Goal: Task Accomplishment & Management: Manage account settings

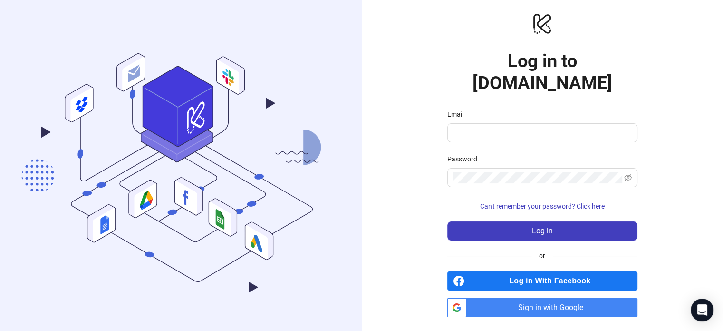
scroll to position [7, 0]
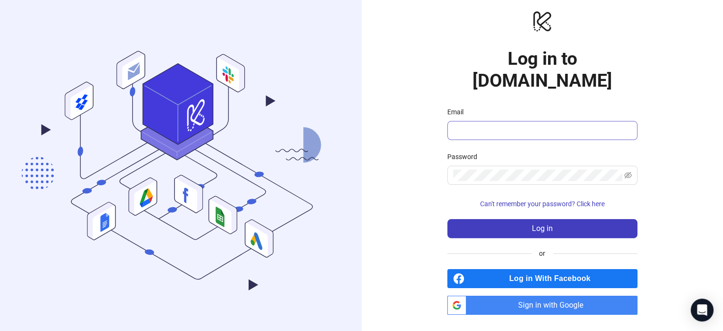
click at [500, 125] on span at bounding box center [543, 130] width 190 height 19
click at [511, 125] on input "Email" at bounding box center [541, 130] width 177 height 11
click at [510, 125] on input "Email" at bounding box center [541, 130] width 177 height 11
click at [561, 125] on input "**********" at bounding box center [538, 130] width 170 height 11
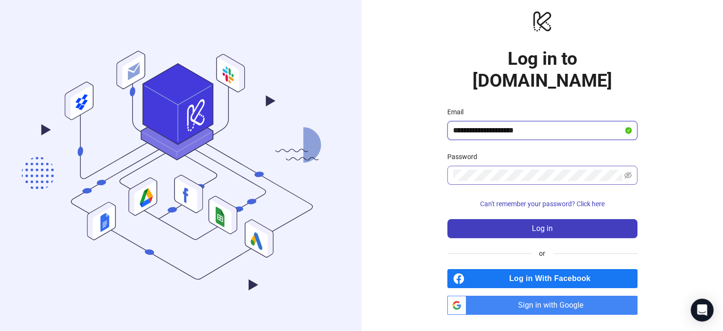
type input "**********"
click at [448, 219] on button "Log in" at bounding box center [543, 228] width 190 height 19
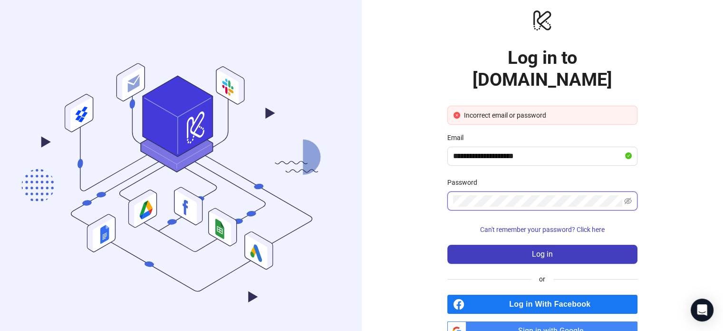
scroll to position [8, 0]
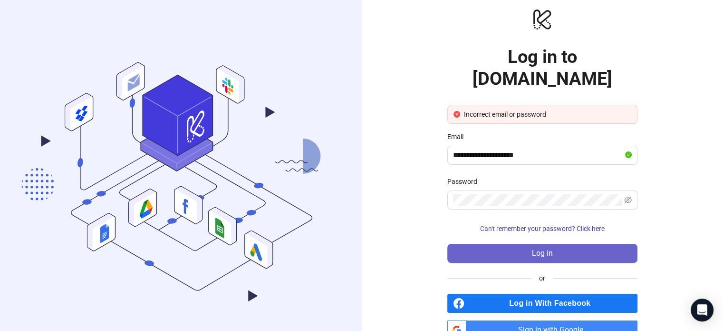
click at [552, 244] on button "Log in" at bounding box center [543, 253] width 190 height 19
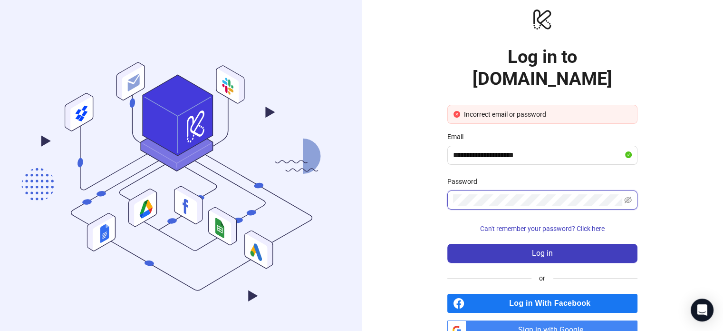
click at [448, 244] on button "Log in" at bounding box center [543, 253] width 190 height 19
drag, startPoint x: 644, startPoint y: 0, endPoint x: 671, endPoint y: 108, distance: 111.2
click at [671, 108] on div "**********" at bounding box center [543, 173] width 362 height 362
click at [628, 196] on icon "eye-invisible" at bounding box center [628, 200] width 8 height 8
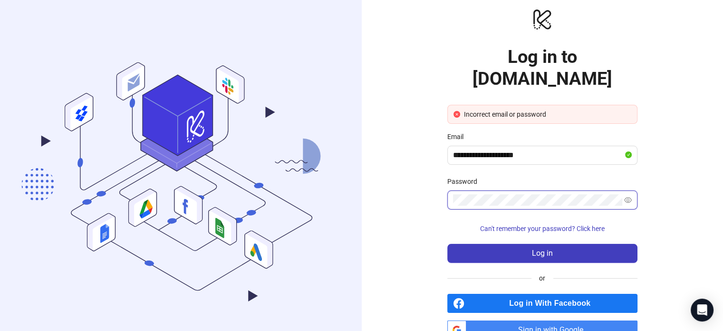
click at [0, 323] on com-1password-button at bounding box center [0, 323] width 0 height 0
click at [660, 169] on div "**********" at bounding box center [543, 173] width 362 height 362
click at [675, 225] on div "**********" at bounding box center [543, 173] width 362 height 362
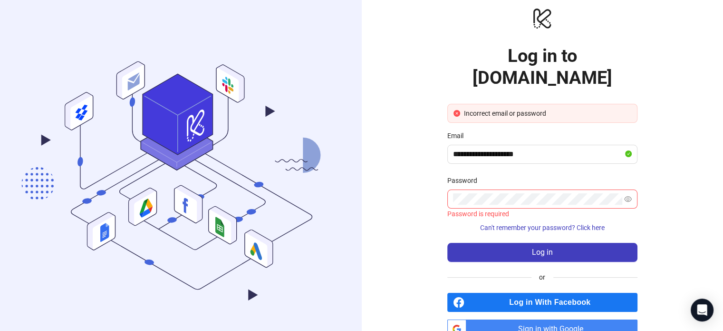
click at [550, 319] on span "Sign in with Google" at bounding box center [553, 328] width 167 height 19
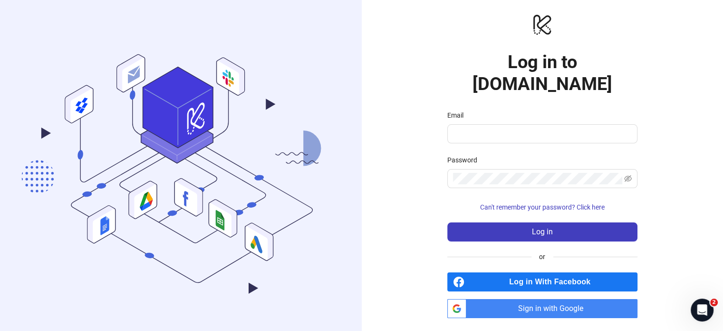
scroll to position [7, 0]
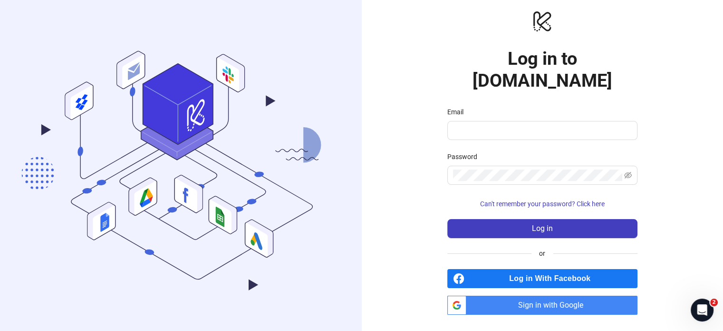
click at [531, 295] on span "Sign in with Google" at bounding box center [553, 304] width 167 height 19
click at [708, 306] on icon "Open Intercom Messenger" at bounding box center [701, 309] width 16 height 16
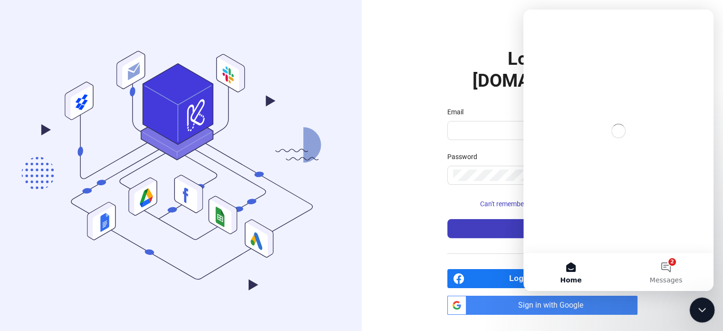
scroll to position [0, 0]
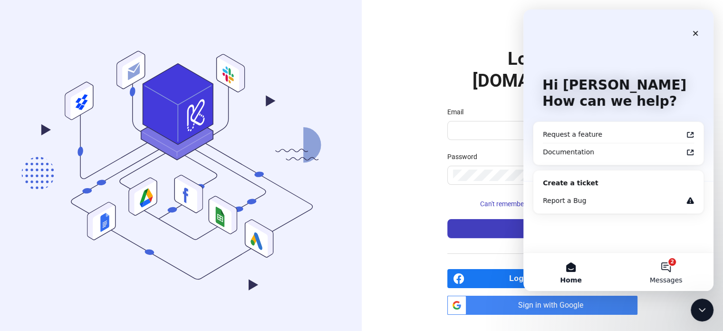
click at [670, 269] on button "2 Messages" at bounding box center [666, 272] width 95 height 38
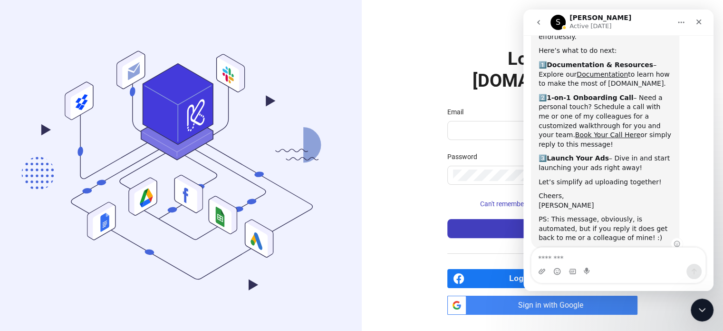
scroll to position [82, 0]
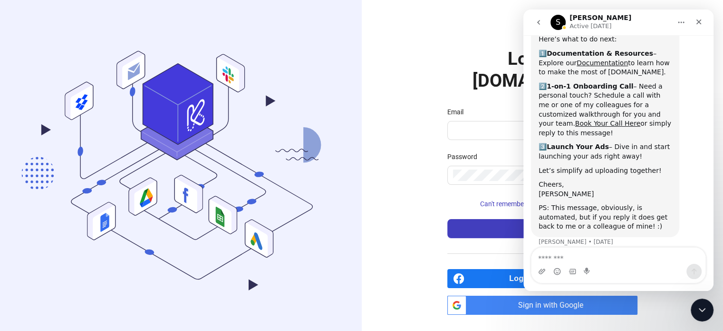
click at [544, 19] on button "go back" at bounding box center [539, 22] width 18 height 18
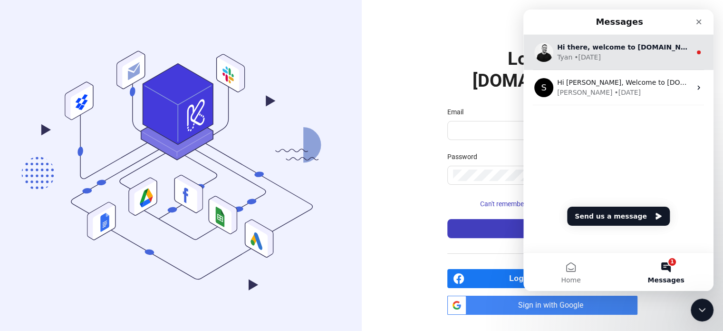
click at [613, 41] on div "Hi there, welcome to Kitchn.io. I'll reach out via e-mail separately, but just …" at bounding box center [619, 52] width 190 height 35
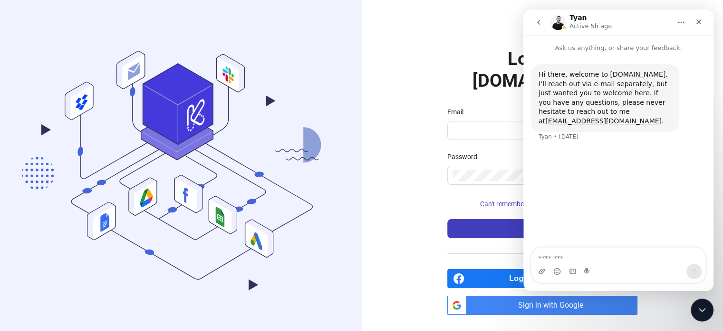
click at [541, 24] on icon "go back" at bounding box center [539, 23] width 8 height 8
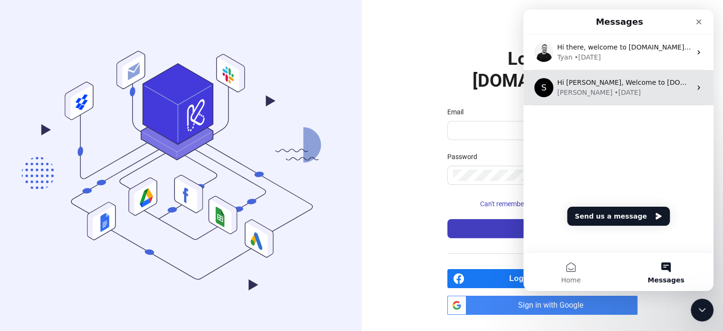
click at [631, 94] on div "Simon • 2w ago" at bounding box center [624, 93] width 134 height 10
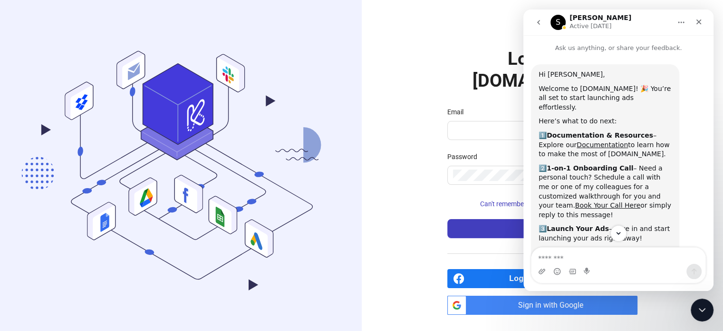
click at [539, 23] on icon "go back" at bounding box center [539, 23] width 8 height 8
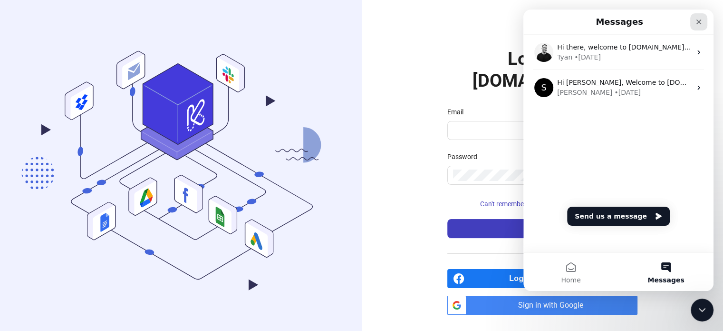
click at [701, 26] on div "Close" at bounding box center [699, 21] width 17 height 17
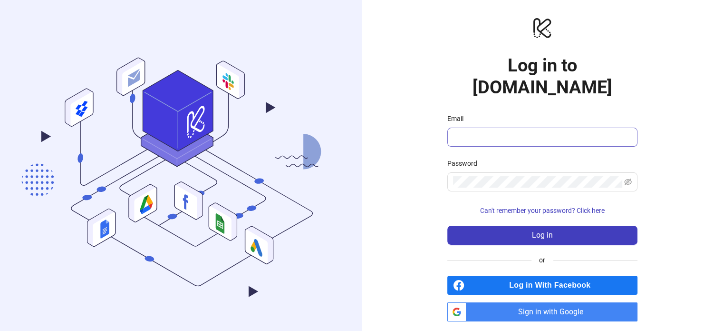
click at [566, 133] on span at bounding box center [543, 136] width 190 height 19
click at [538, 131] on input "Email" at bounding box center [541, 136] width 177 height 11
click at [558, 306] on span "Sign in with Google" at bounding box center [553, 311] width 167 height 19
